Goal: Task Accomplishment & Management: Use online tool/utility

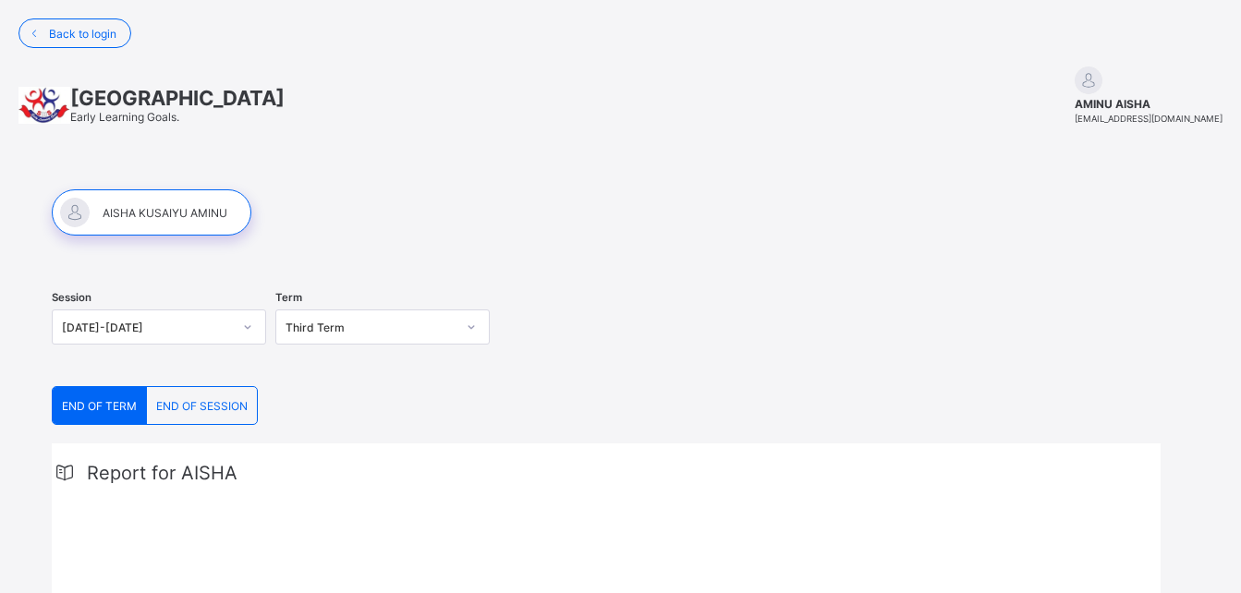
scroll to position [386, 0]
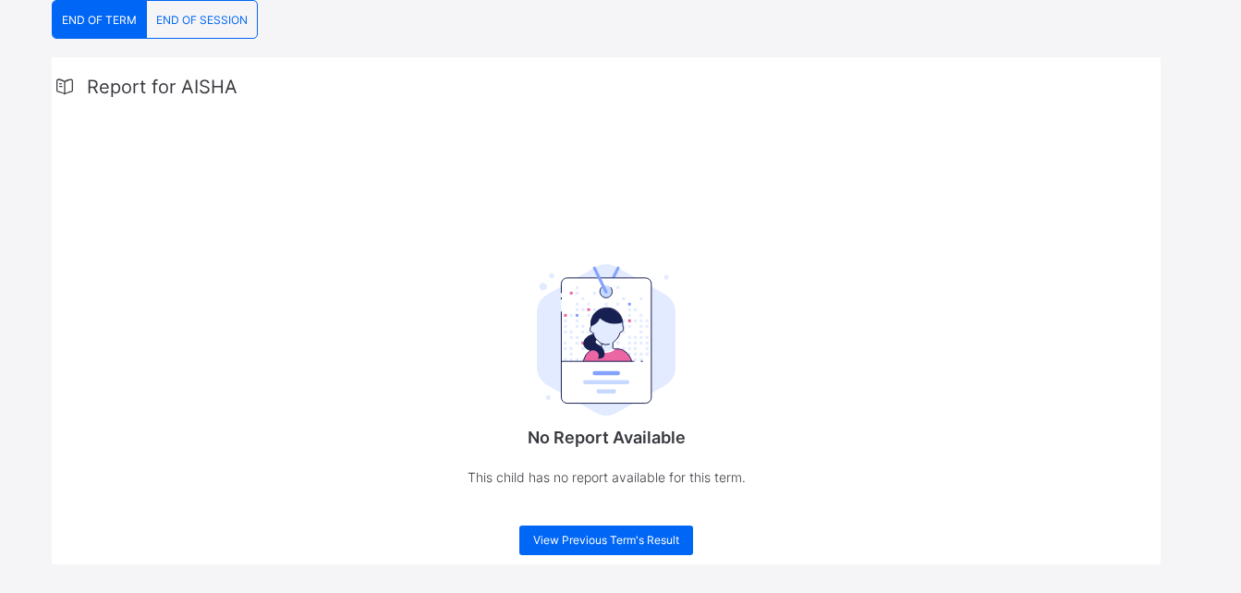
click at [626, 383] on img at bounding box center [606, 340] width 139 height 152
click at [595, 537] on span "View Previous Term's Result" at bounding box center [606, 540] width 146 height 14
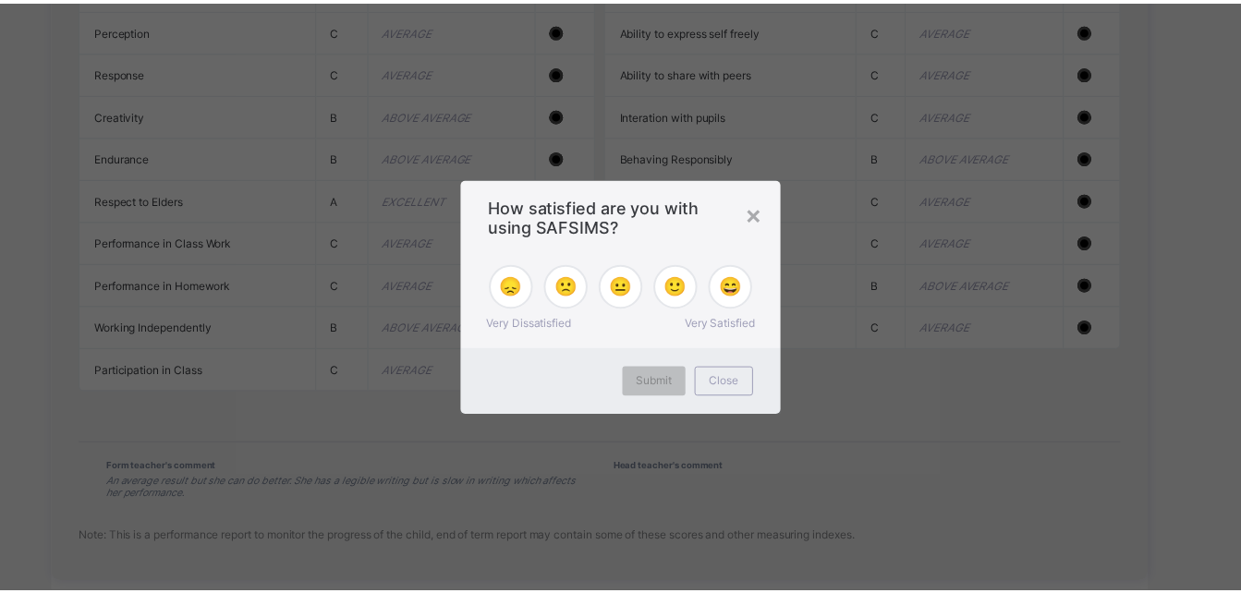
scroll to position [2063, 0]
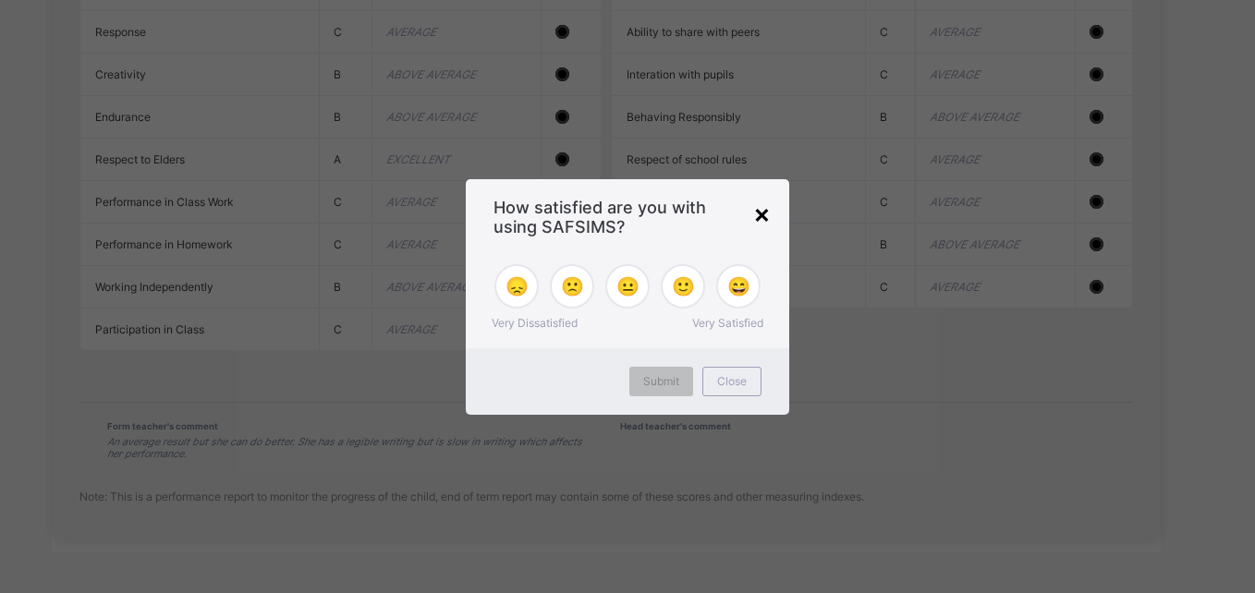
click at [759, 213] on div "×" at bounding box center [762, 213] width 18 height 31
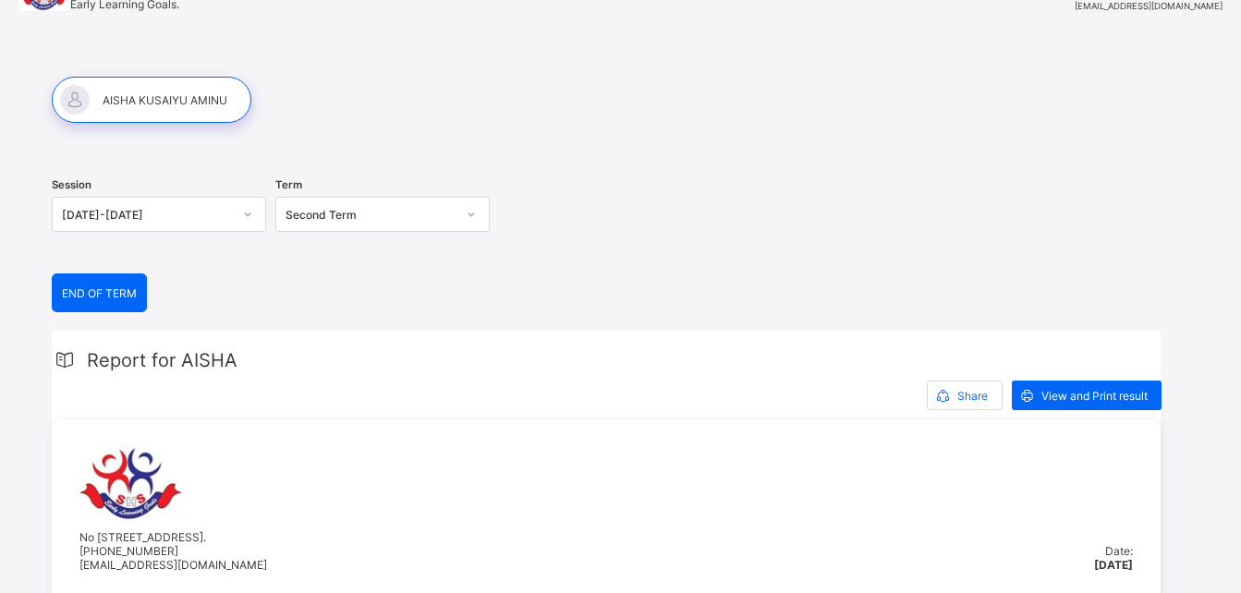
scroll to position [110, 0]
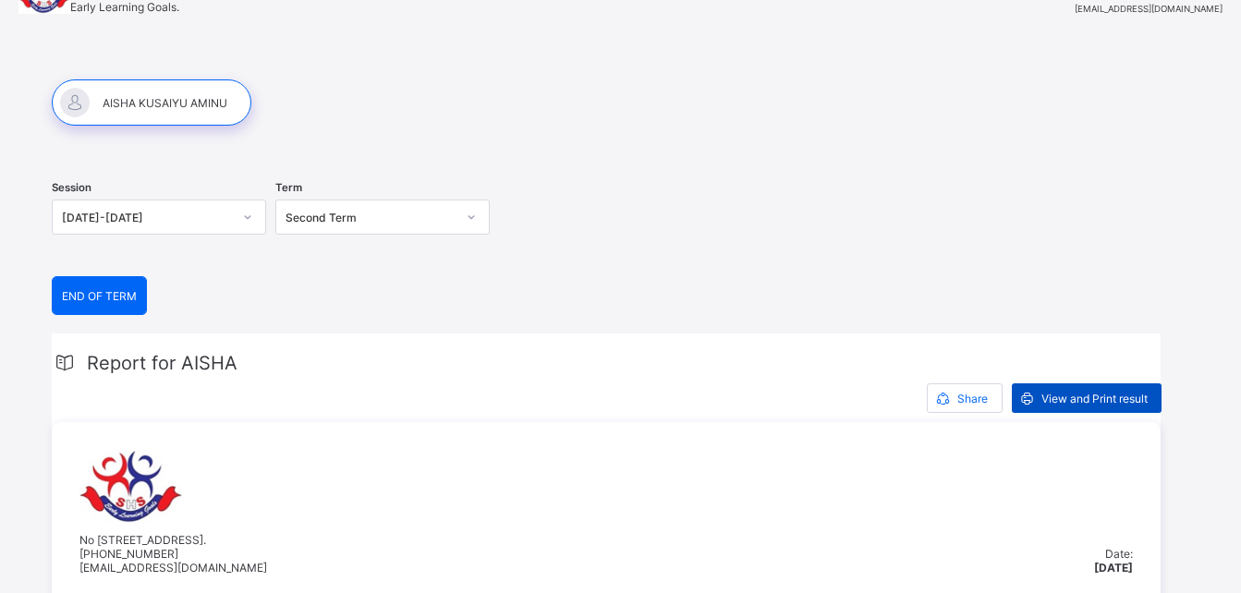
click at [1087, 398] on span "View and Print result" at bounding box center [1094, 399] width 106 height 14
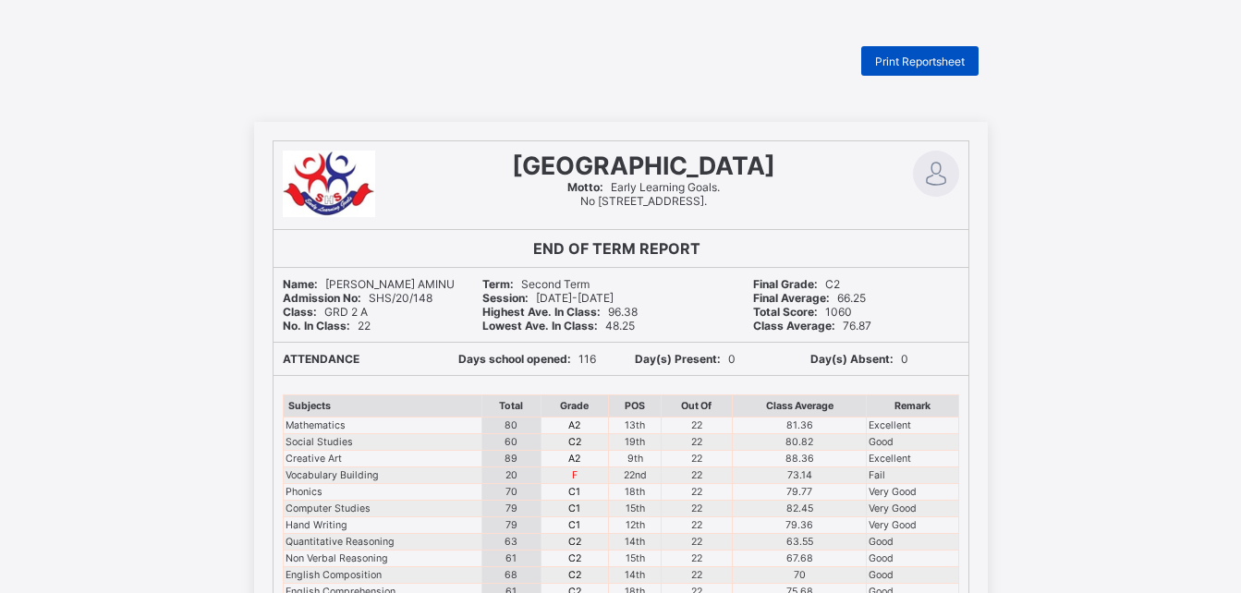
click at [964, 58] on span "Print Reportsheet" at bounding box center [920, 62] width 90 height 14
